Goal: Information Seeking & Learning: Learn about a topic

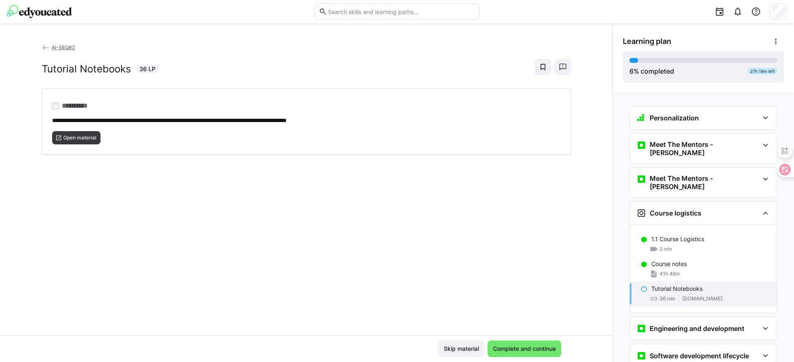
scroll to position [33, 0]
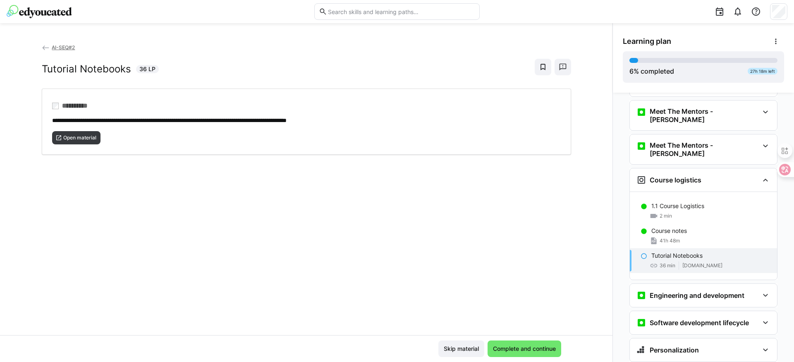
click at [44, 17] on img at bounding box center [39, 11] width 65 height 13
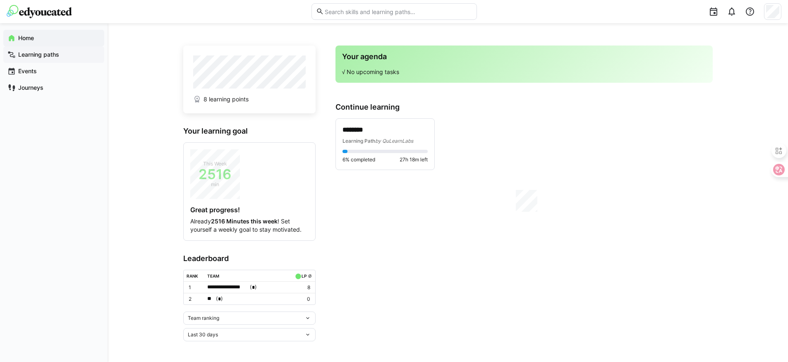
click at [0, 0] on app-navigation-label "Learning paths" at bounding box center [0, 0] width 0 height 0
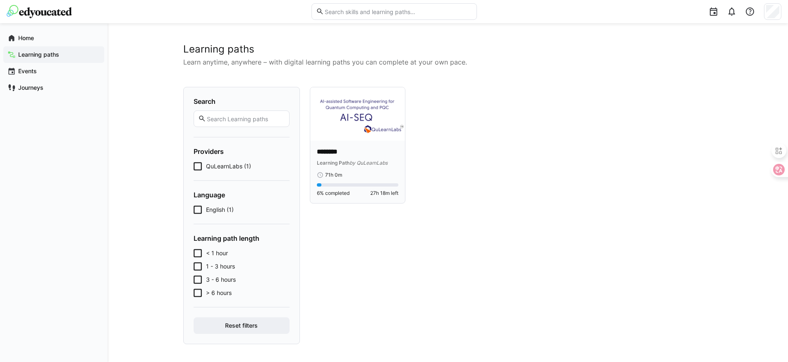
click at [349, 148] on p "********" at bounding box center [358, 152] width 82 height 10
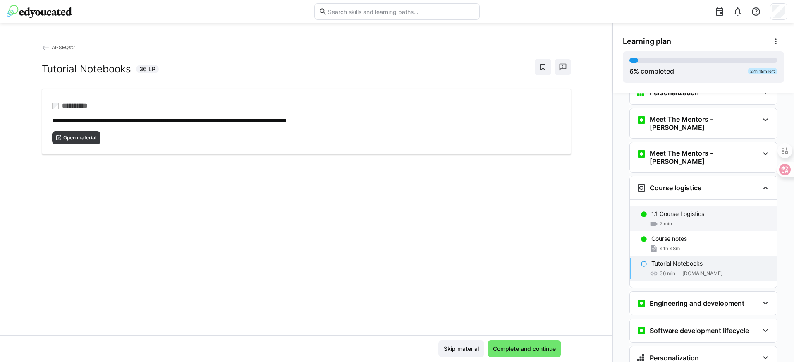
scroll to position [45, 0]
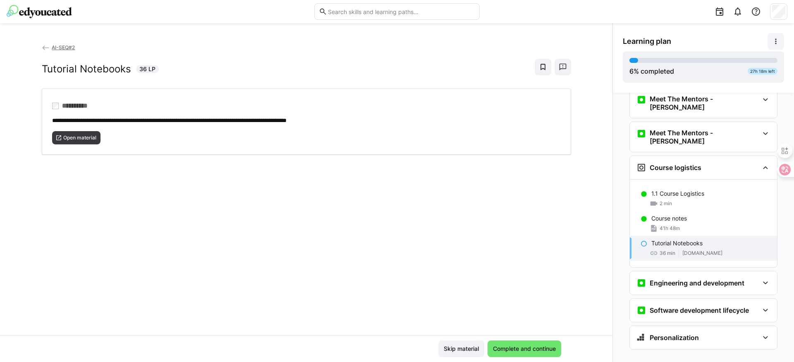
click at [774, 40] on eds-icon at bounding box center [776, 41] width 8 height 8
click at [776, 40] on eds-icon at bounding box center [776, 41] width 8 height 8
click at [760, 278] on eds-icon at bounding box center [765, 283] width 10 height 10
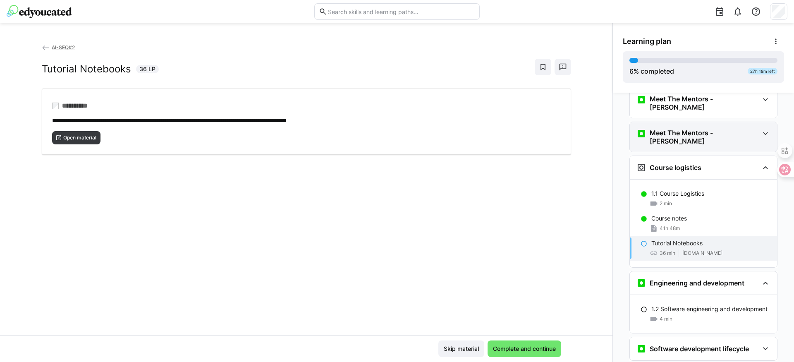
click at [755, 124] on div "Meet The Mentors - [PERSON_NAME]" at bounding box center [703, 137] width 147 height 30
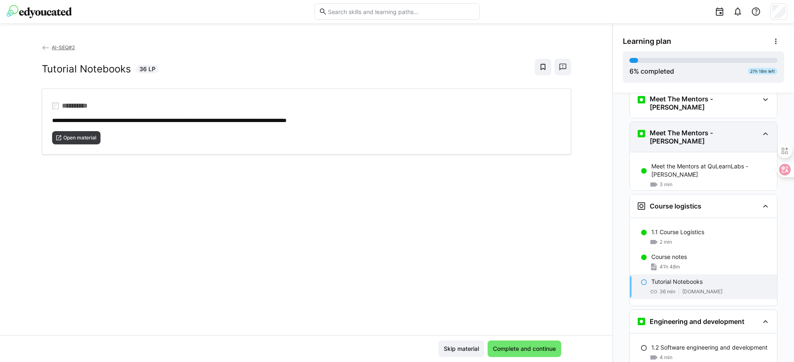
click at [755, 124] on div "Meet The Mentors - [PERSON_NAME]" at bounding box center [703, 137] width 147 height 30
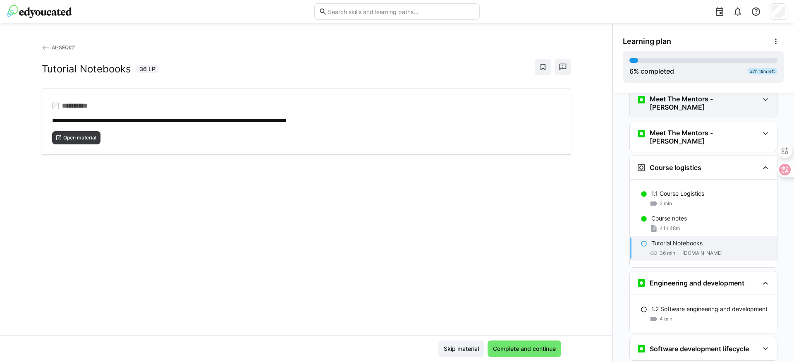
click at [760, 102] on eds-icon at bounding box center [765, 100] width 10 height 10
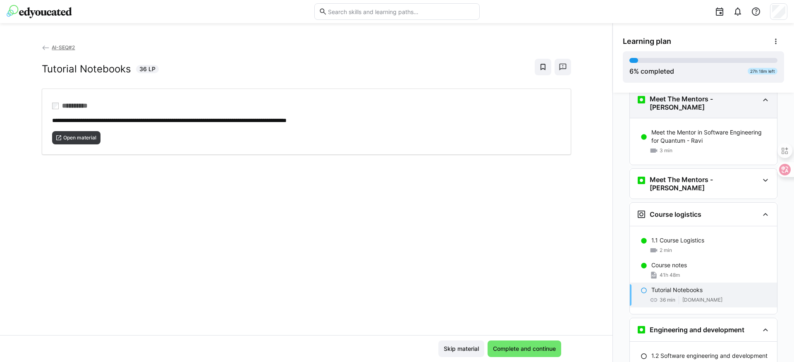
click at [760, 102] on eds-icon at bounding box center [765, 100] width 10 height 10
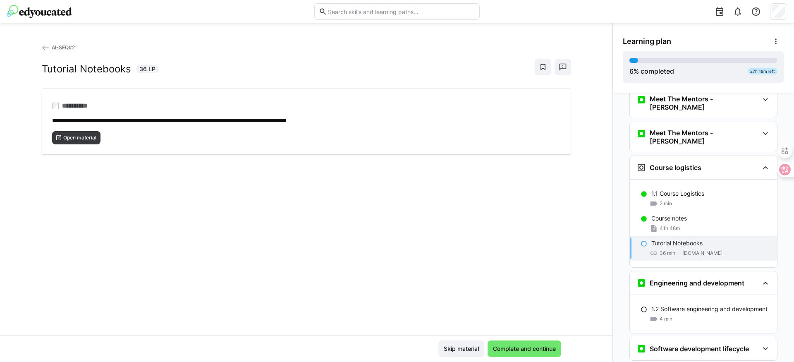
scroll to position [84, 0]
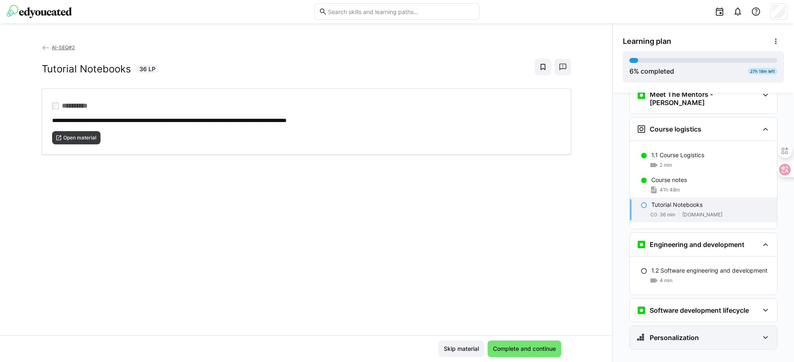
click at [742, 332] on div "Personalization" at bounding box center [697, 337] width 122 height 10
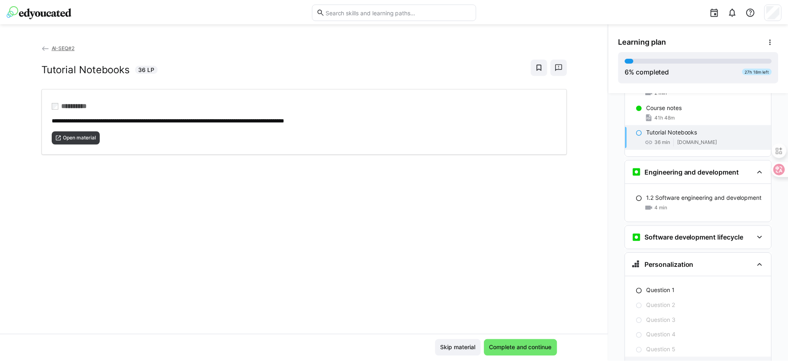
scroll to position [187, 0]
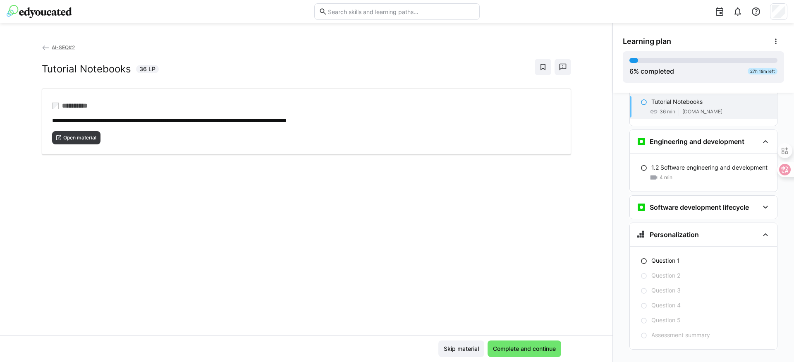
click at [26, 12] on img at bounding box center [39, 11] width 65 height 13
